Goal: Check status: Check status

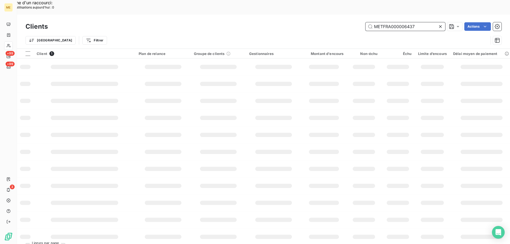
click at [398, 22] on input "METFRA000006437" at bounding box center [406, 26] width 80 height 9
click at [394, 22] on input "METFRA000006437" at bounding box center [406, 26] width 80 height 9
paste input "METFRA000018492"
click at [394, 22] on input "METFRA0METFRA00001849200006437" at bounding box center [406, 26] width 80 height 9
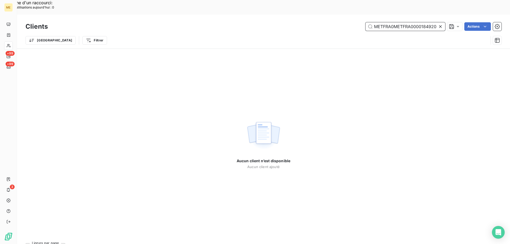
click at [393, 22] on input "METFRA0METFRA00001849200006437" at bounding box center [406, 26] width 80 height 9
paste input "00018492"
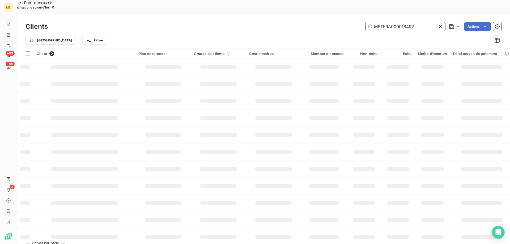
type input "METFRA000018492"
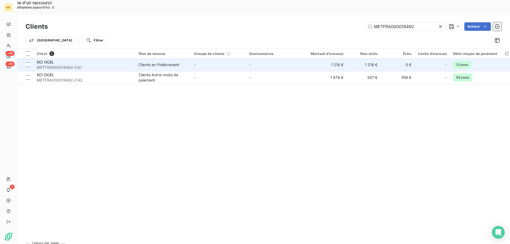
click at [97, 60] on div "SCI OCEL" at bounding box center [85, 62] width 96 height 5
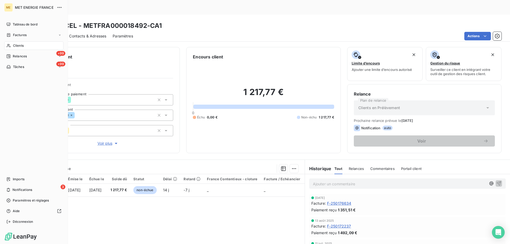
click at [18, 47] on span "Clients" at bounding box center [18, 45] width 11 height 5
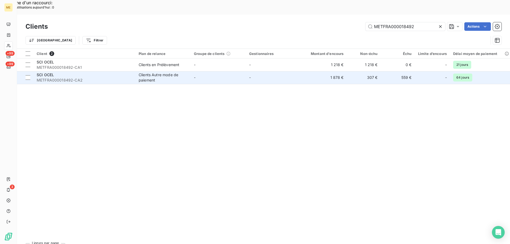
click at [124, 78] on span "METFRA000018492-CA2" at bounding box center [85, 80] width 96 height 5
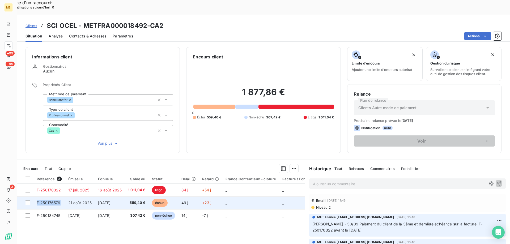
copy span "F-250176579"
drag, startPoint x: 62, startPoint y: 188, endPoint x: 38, endPoint y: 188, distance: 23.9
click at [38, 197] on td "F-250176579" at bounding box center [49, 203] width 32 height 13
